Goal: Book appointment/travel/reservation

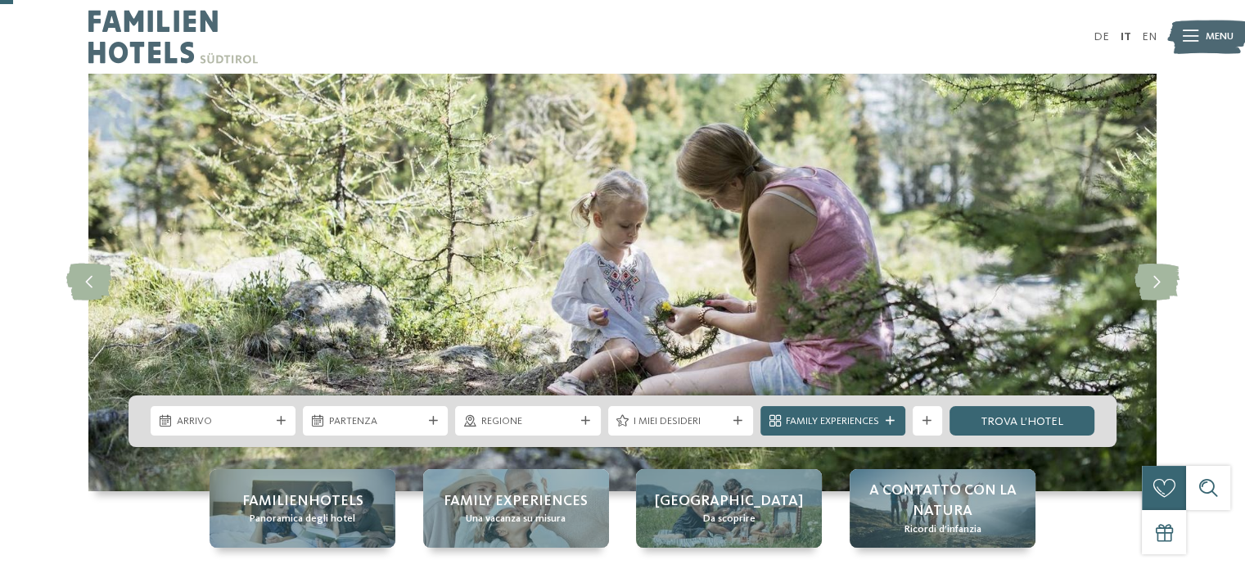
scroll to position [82, 0]
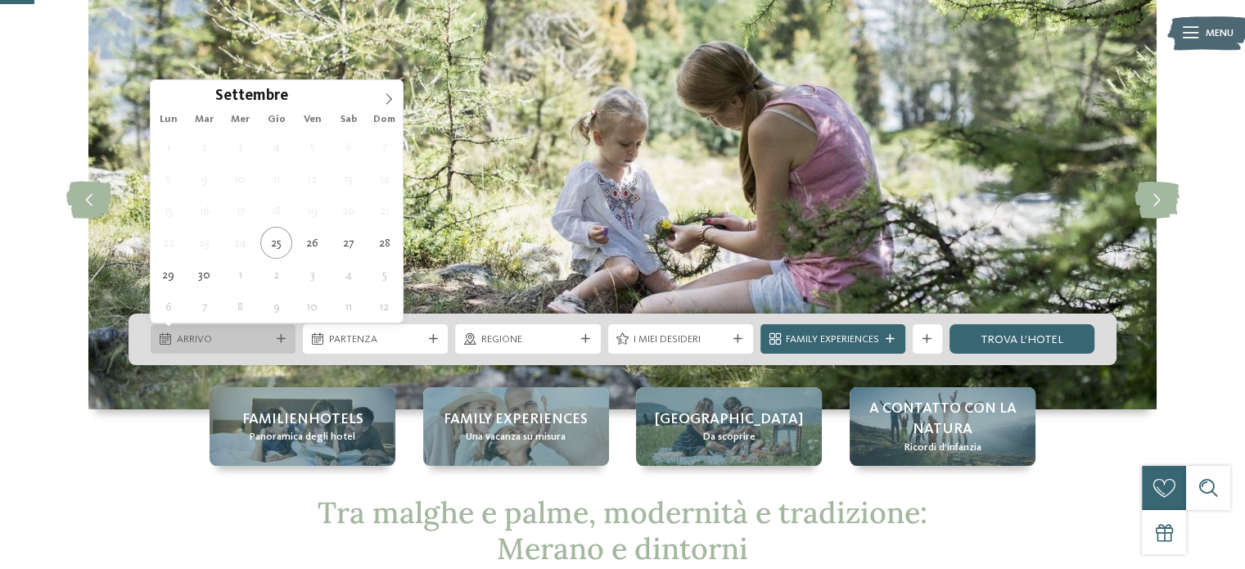
click at [269, 332] on div "Arrivo" at bounding box center [223, 340] width 101 height 16
click at [383, 95] on icon at bounding box center [388, 98] width 11 height 11
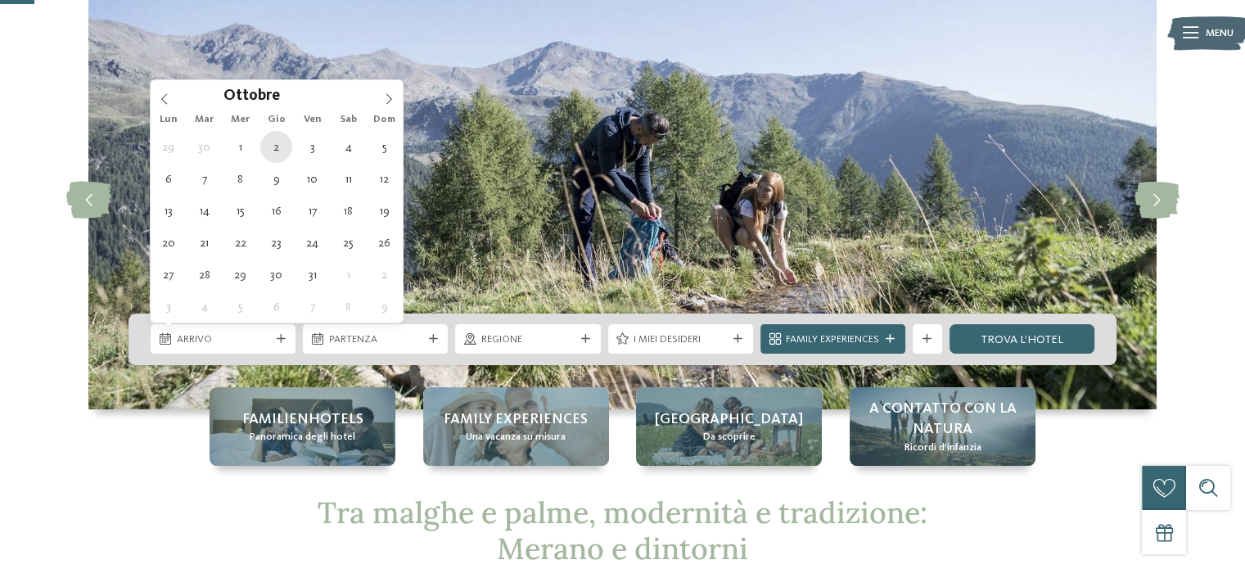
type div "[DATE]"
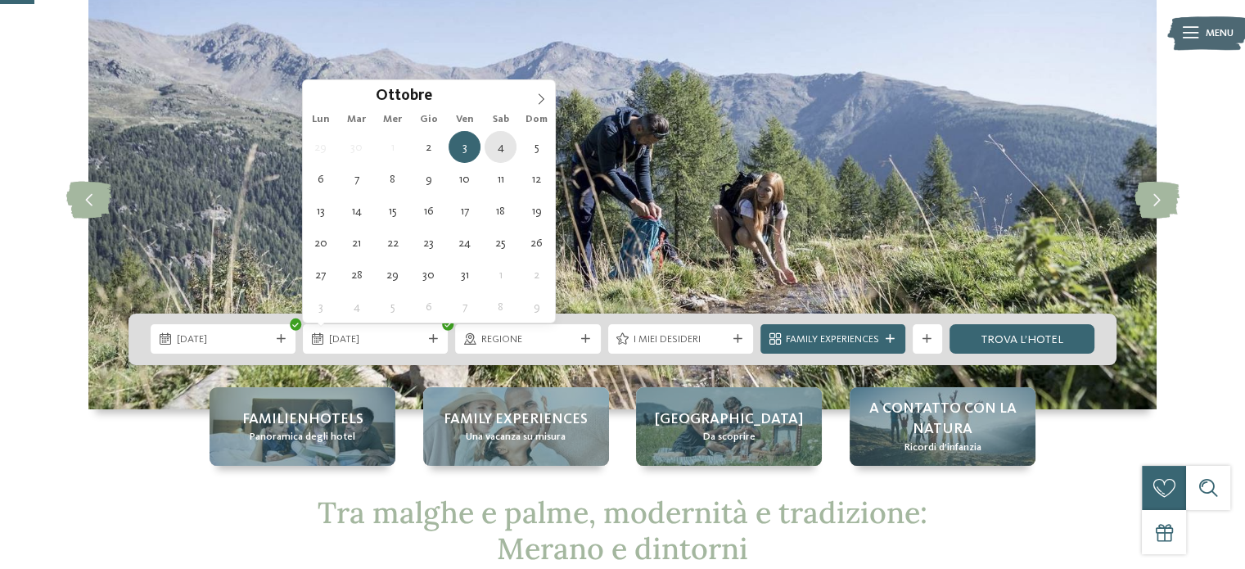
type div "[DATE]"
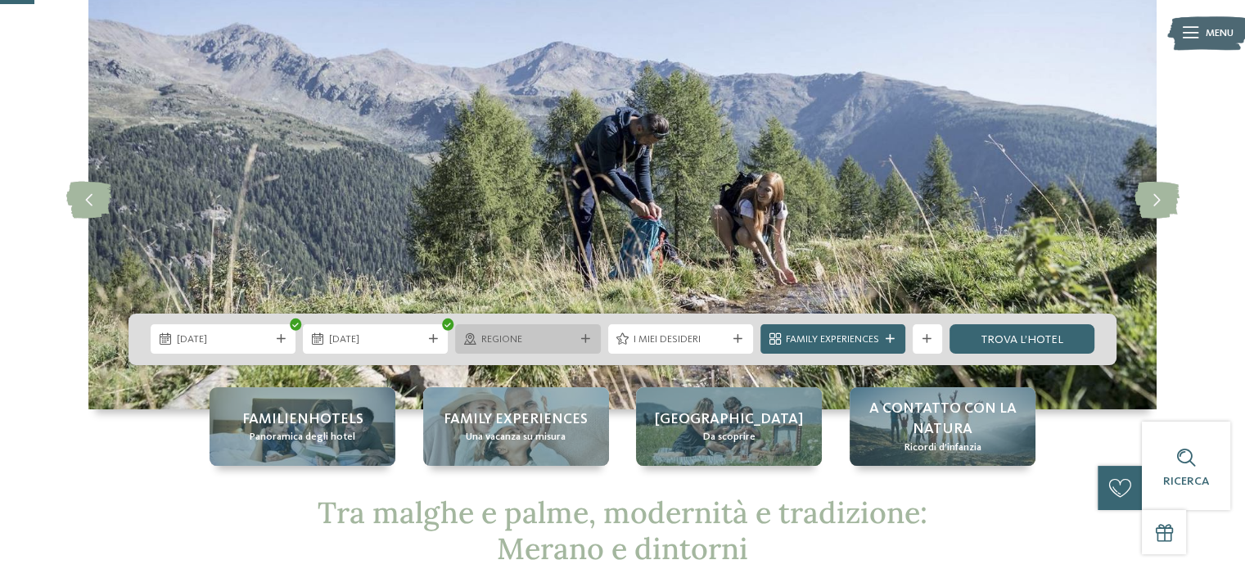
click at [560, 340] on span "Regione" at bounding box center [527, 339] width 93 height 15
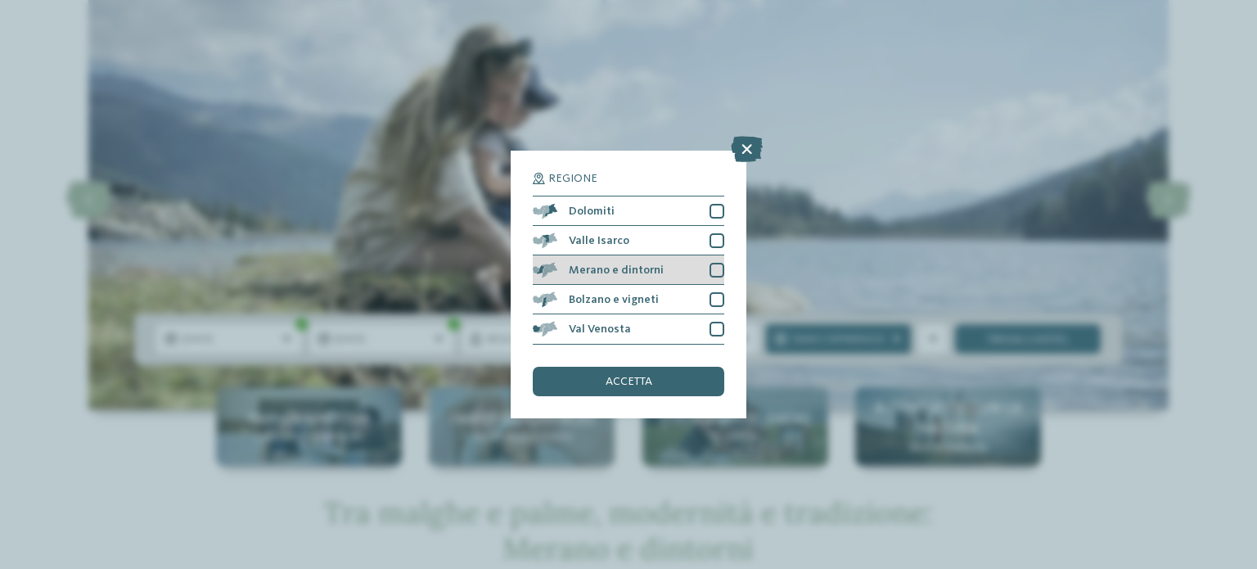
click at [655, 272] on span "Merano e dintorni" at bounding box center [616, 269] width 95 height 11
click at [656, 378] on div "accetta" at bounding box center [629, 381] width 192 height 29
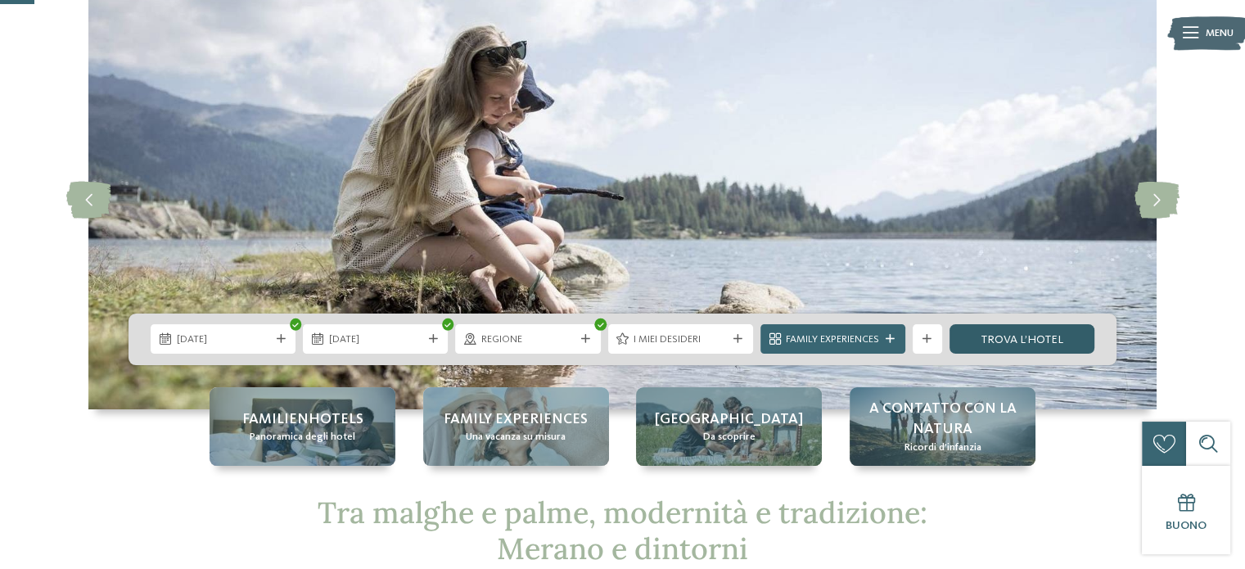
click at [997, 339] on link "trova l’hotel" at bounding box center [1022, 338] width 145 height 29
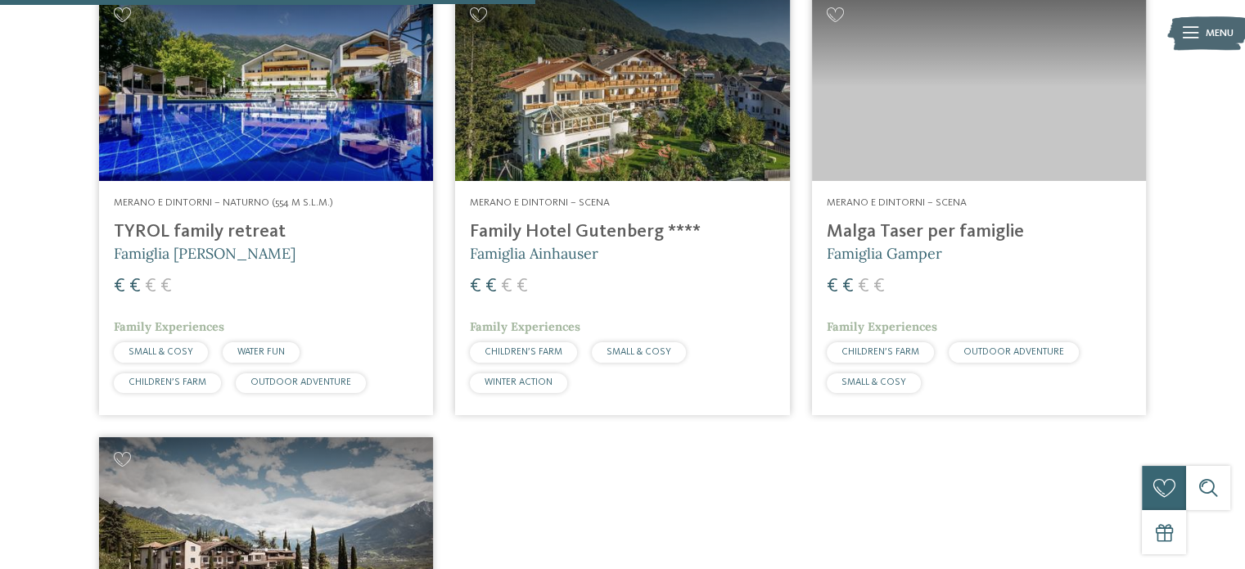
scroll to position [556, 0]
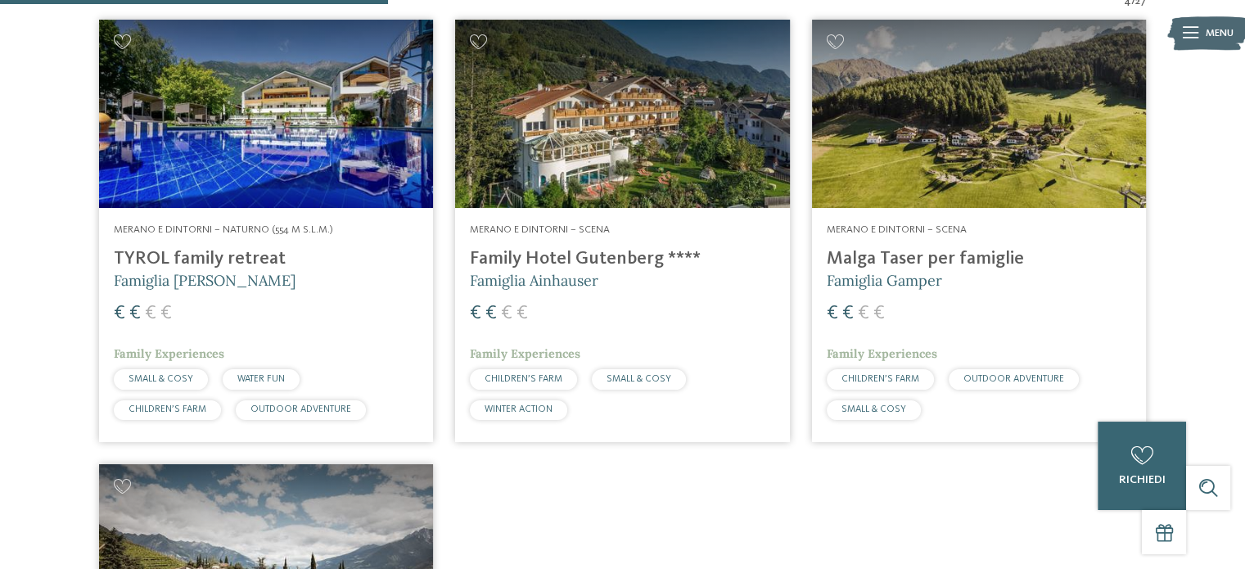
click at [253, 151] on img at bounding box center [266, 114] width 334 height 188
click at [562, 259] on h4 "Family Hotel Gutenberg ****" at bounding box center [622, 259] width 305 height 22
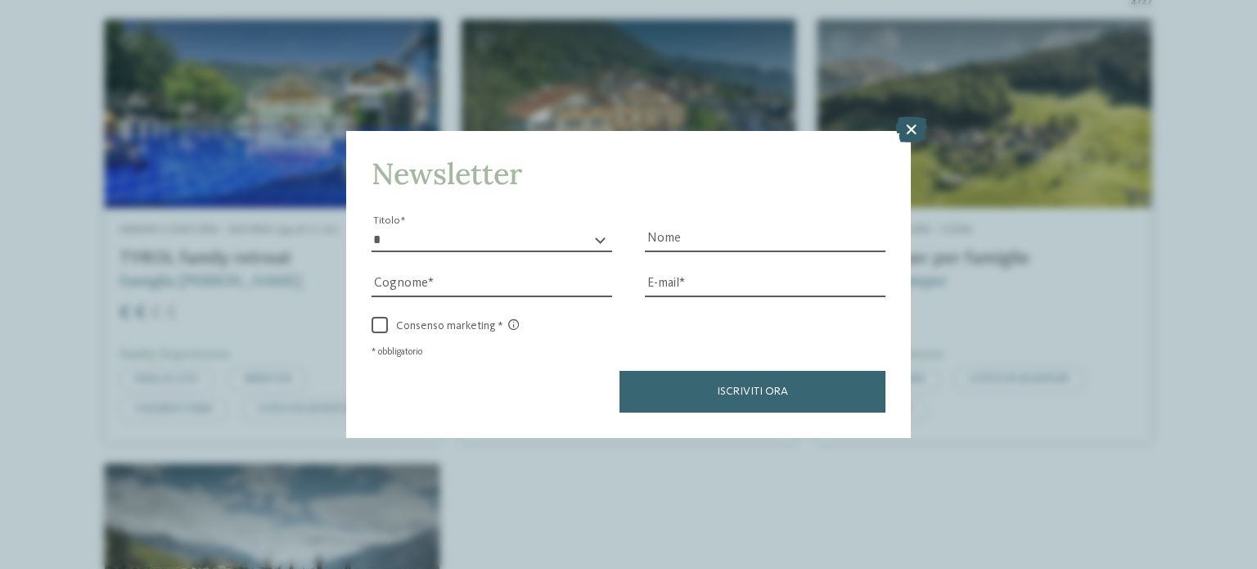
click at [914, 127] on icon at bounding box center [912, 129] width 32 height 26
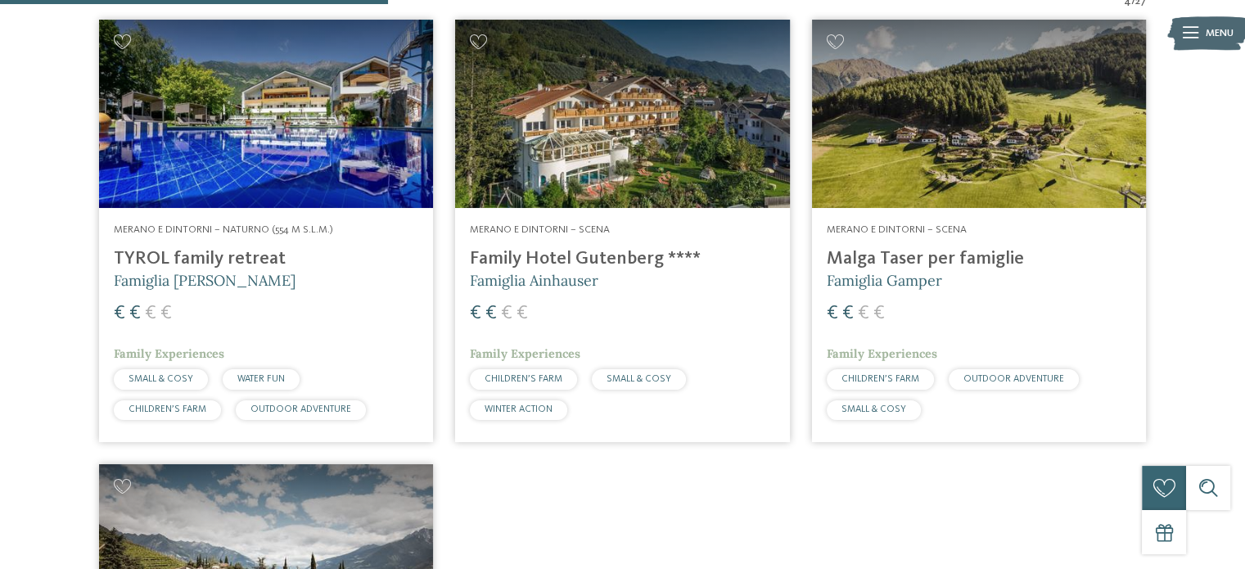
click at [890, 260] on h4 "Malga Taser per famiglie" at bounding box center [979, 259] width 305 height 22
click at [864, 273] on span "Famiglia Gamper" at bounding box center [884, 280] width 115 height 19
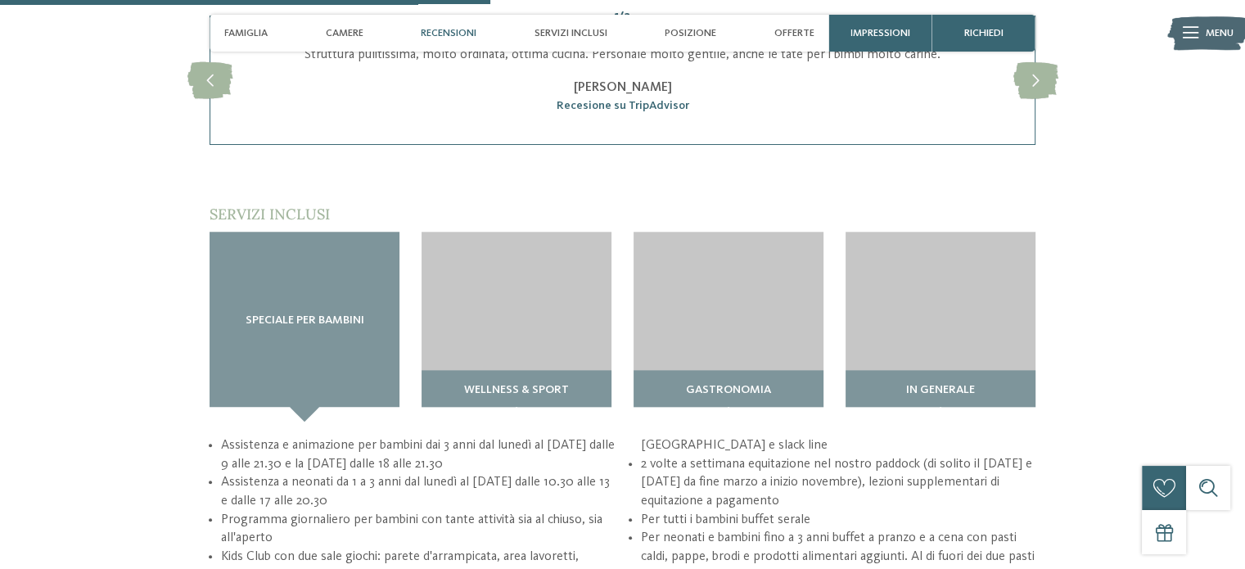
scroll to position [1801, 0]
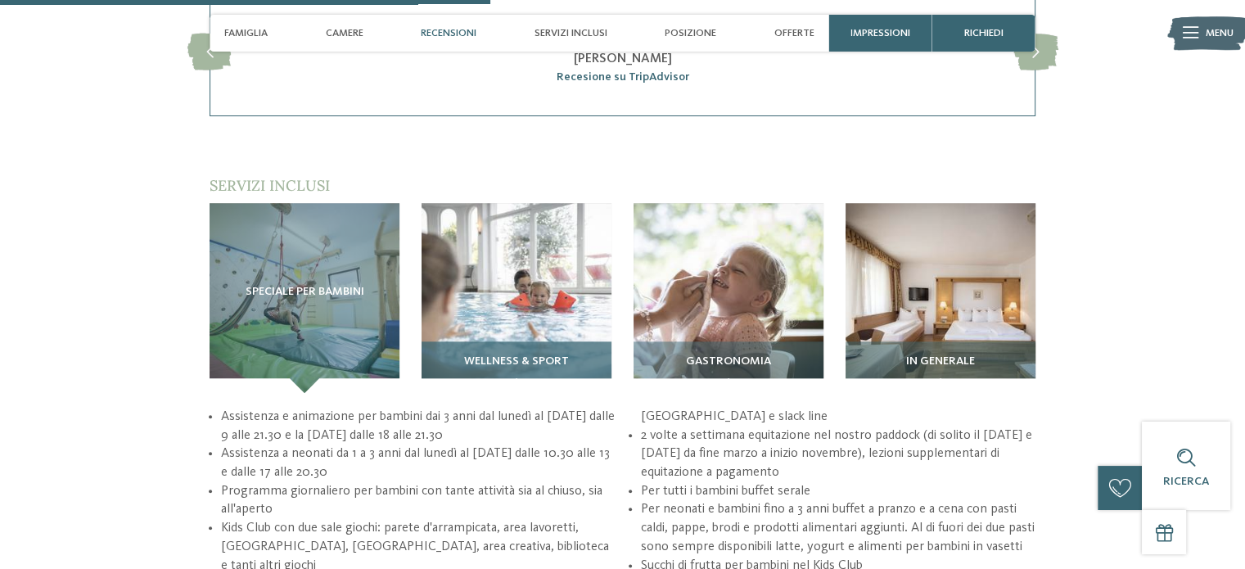
click at [497, 368] on span "Wellness & Sport" at bounding box center [516, 361] width 105 height 13
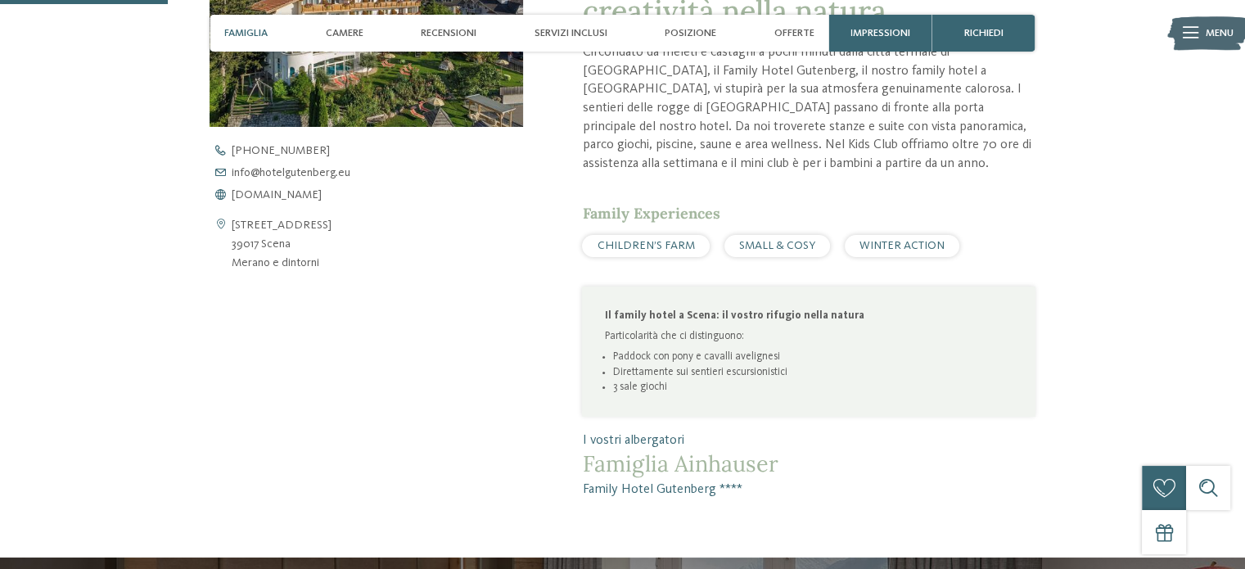
scroll to position [82, 0]
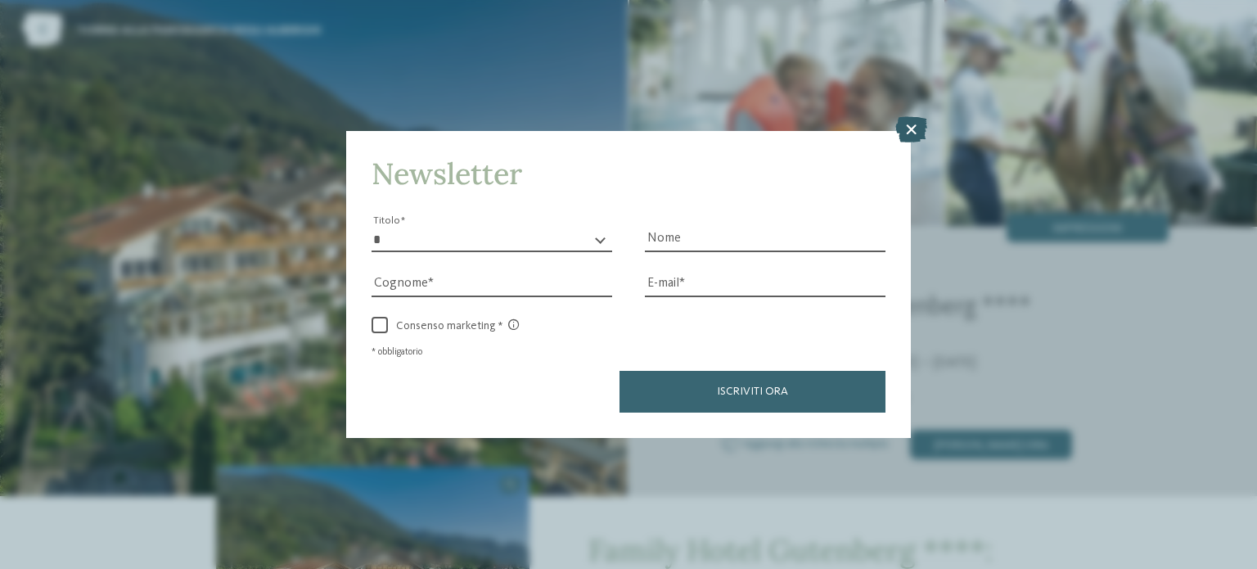
click at [912, 130] on icon at bounding box center [912, 129] width 32 height 26
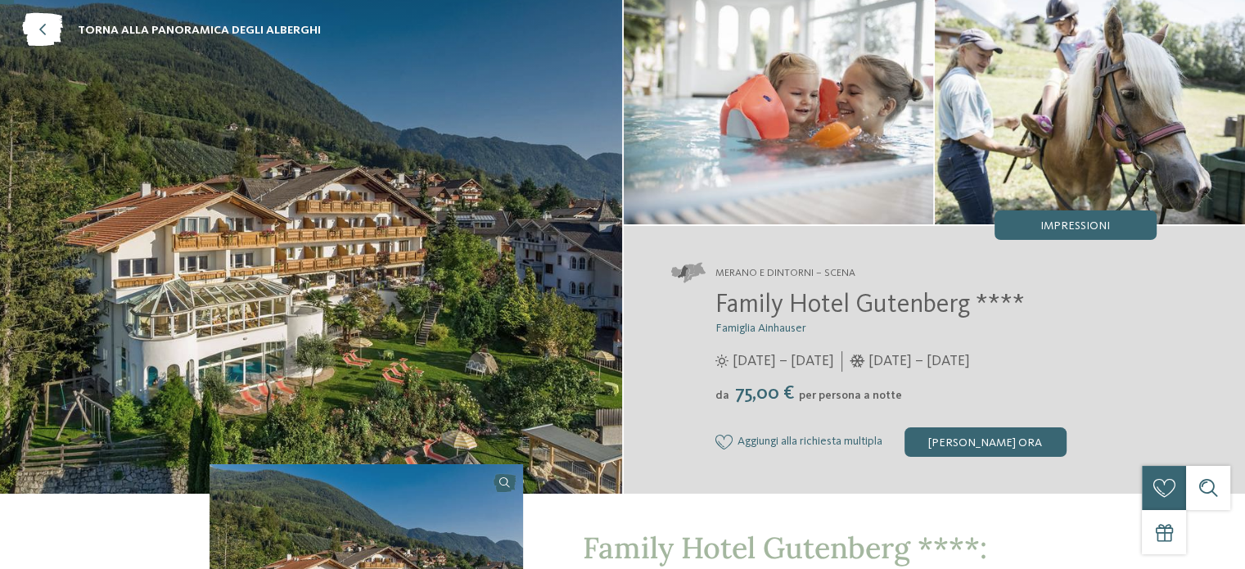
scroll to position [0, 0]
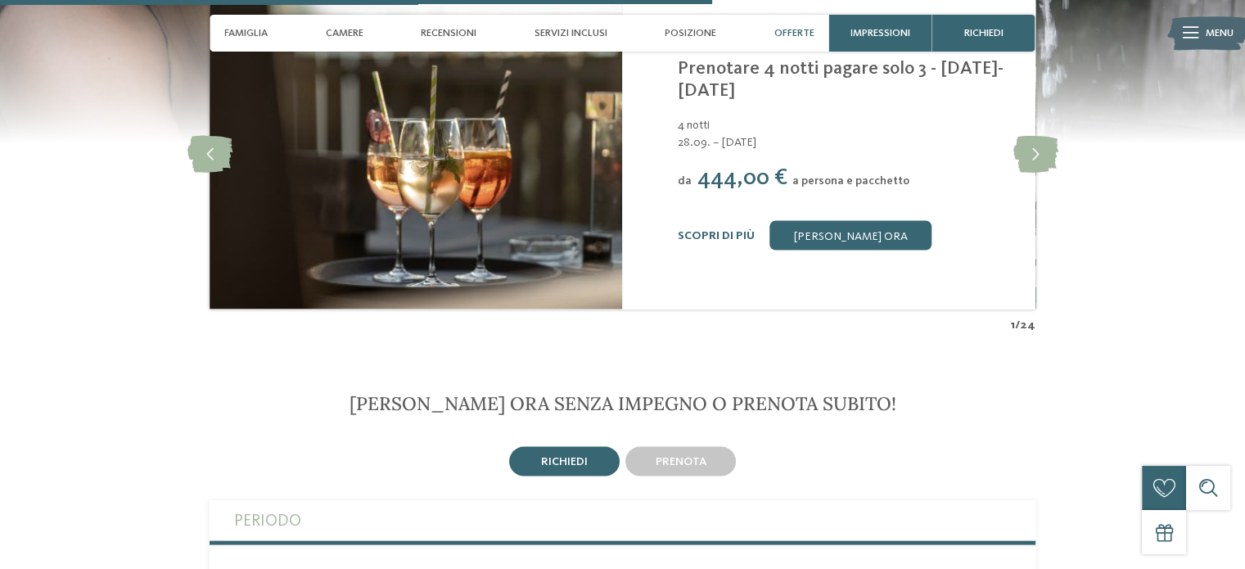
scroll to position [3438, 0]
